Goal: Task Accomplishment & Management: Manage account settings

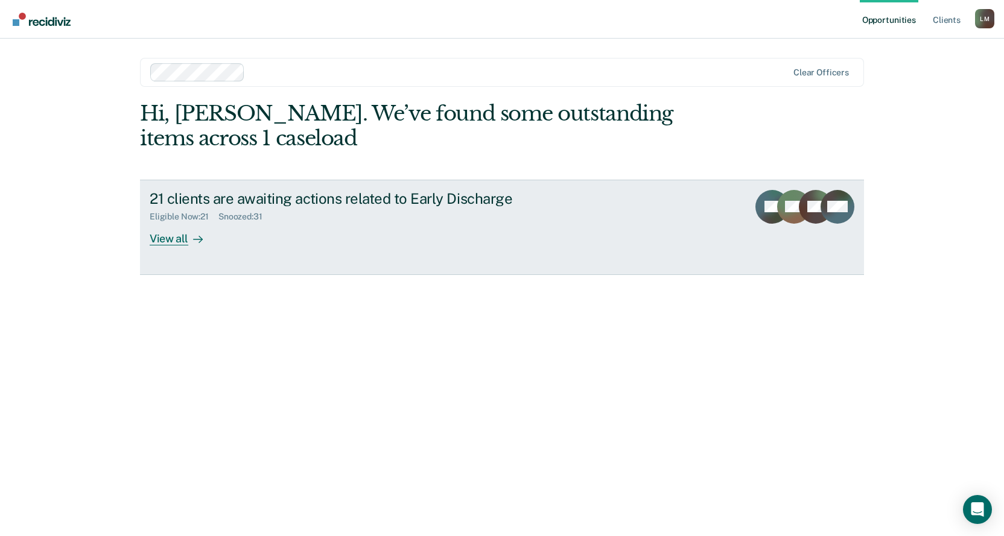
click at [172, 247] on link "21 clients are awaiting actions related to Early Discharge Eligible Now : 21 Sn…" at bounding box center [502, 227] width 724 height 95
